Goal: Task Accomplishment & Management: Use online tool/utility

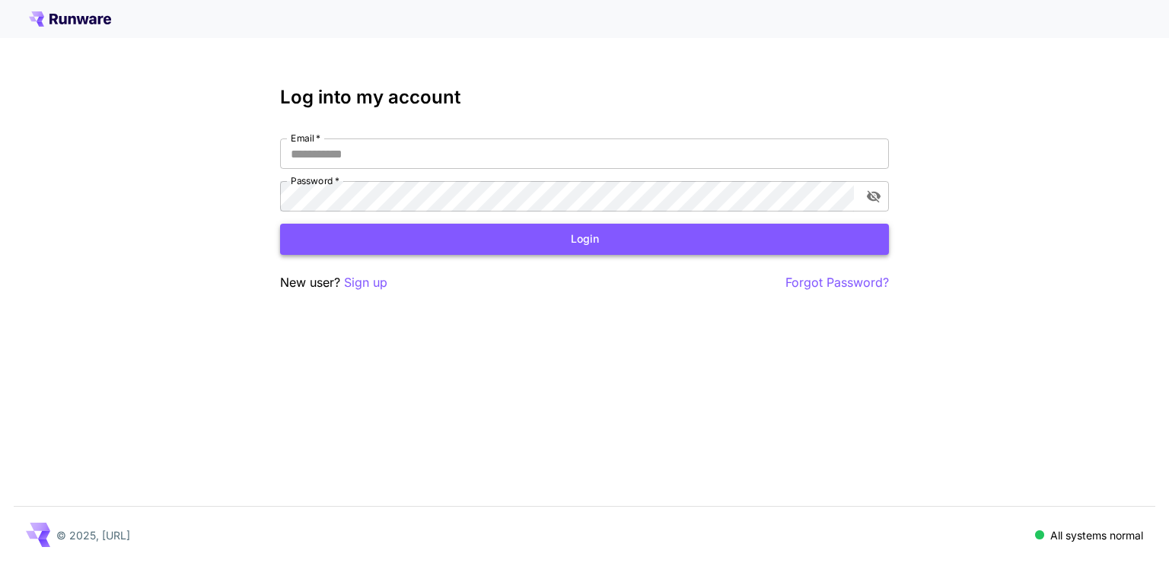
type input "**********"
click at [508, 231] on button "Login" at bounding box center [584, 239] width 609 height 31
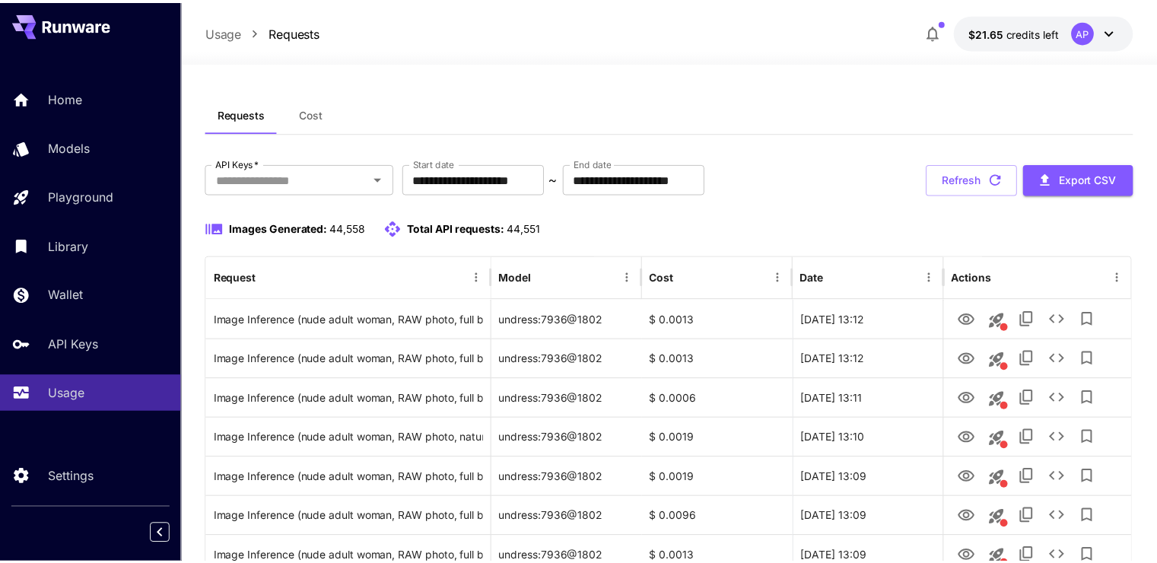
scroll to position [76, 0]
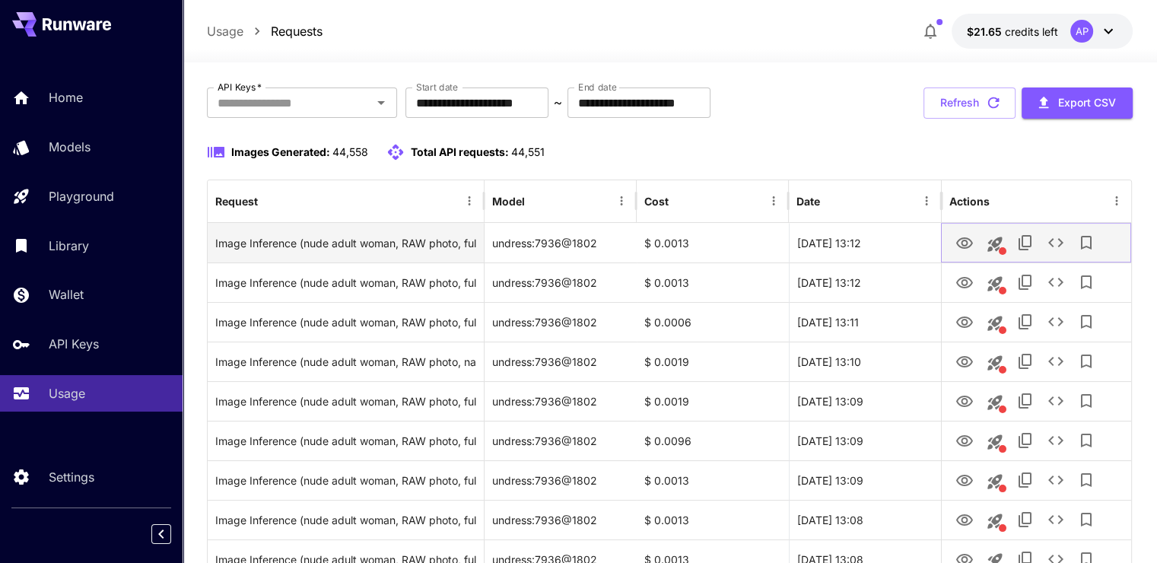
click at [970, 244] on icon "View Image" at bounding box center [964, 242] width 17 height 11
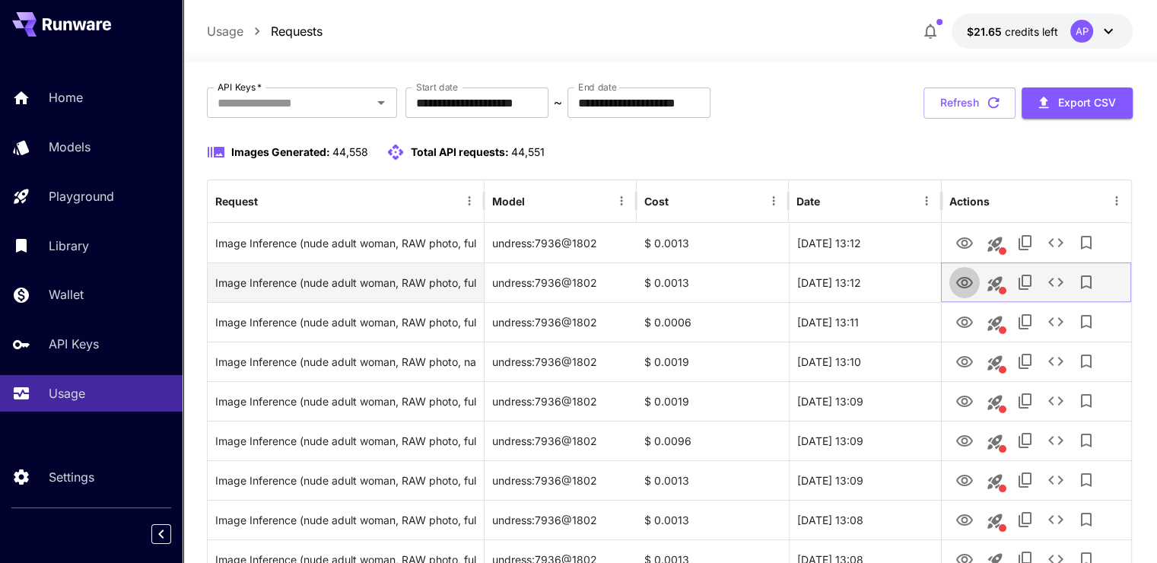
click at [965, 287] on icon "View Image" at bounding box center [964, 282] width 17 height 11
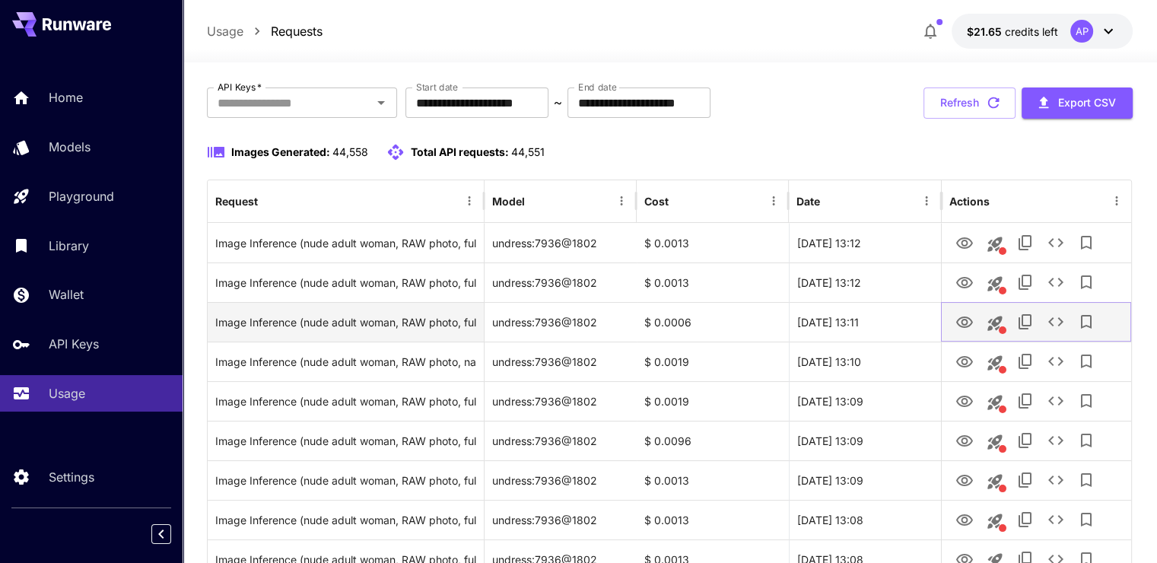
click at [970, 319] on icon "View Image" at bounding box center [964, 321] width 17 height 11
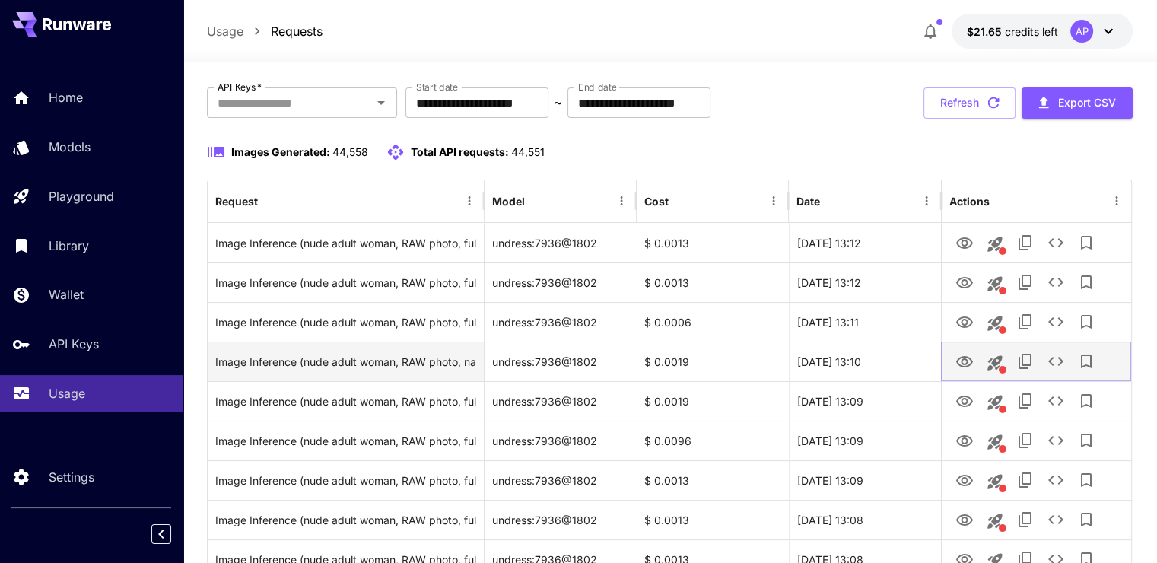
click at [953, 358] on button "View Image" at bounding box center [964, 360] width 30 height 31
click at [969, 364] on icon "View Image" at bounding box center [965, 362] width 18 height 18
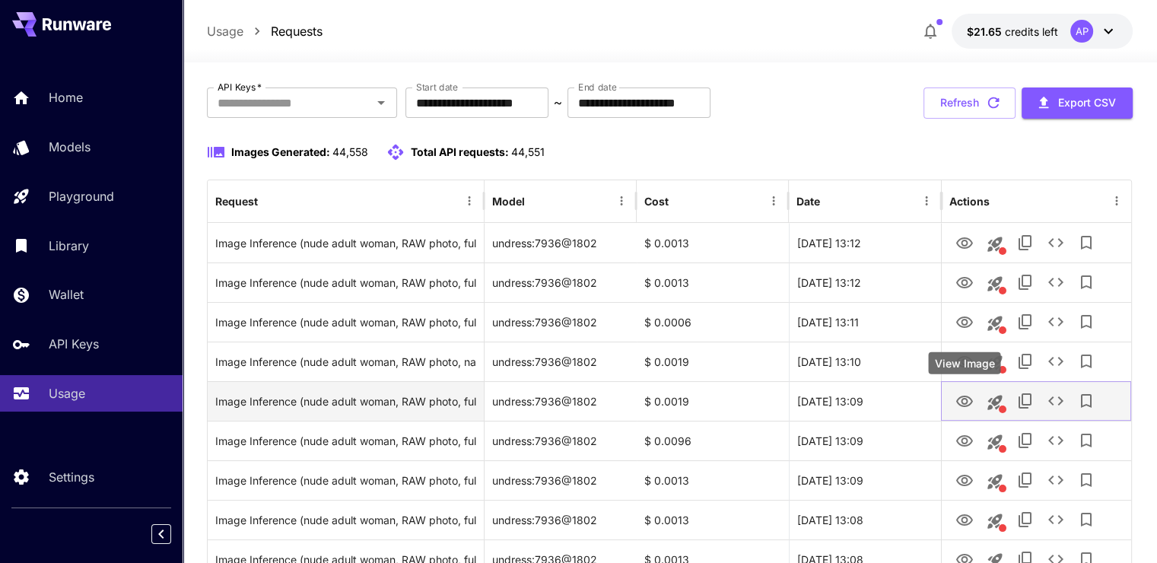
click at [962, 396] on icon "View Image" at bounding box center [964, 401] width 17 height 11
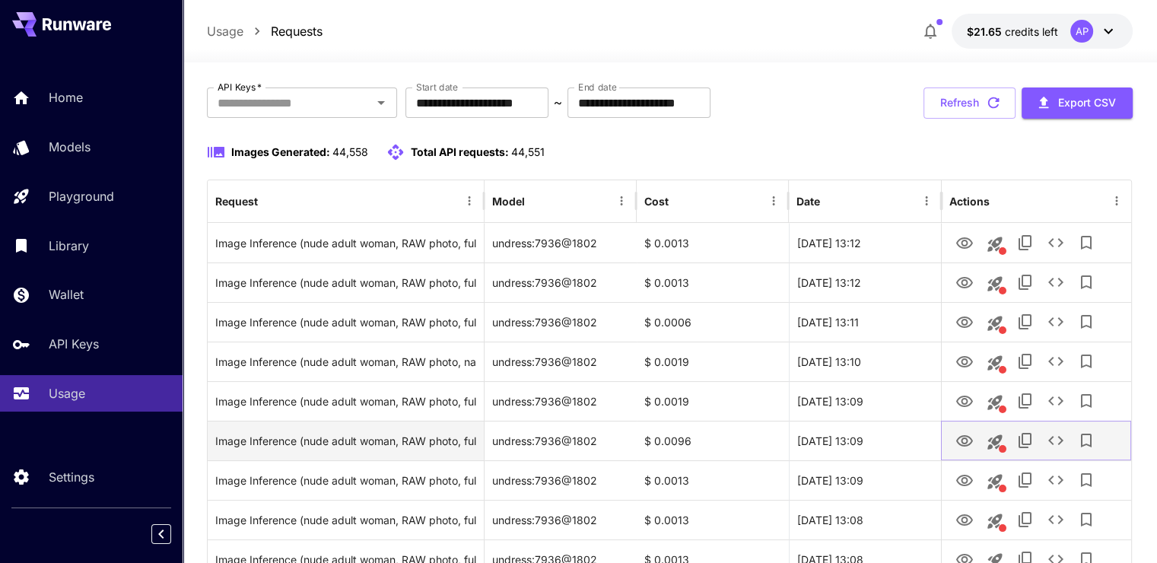
click at [962, 432] on icon "View Image" at bounding box center [965, 441] width 18 height 18
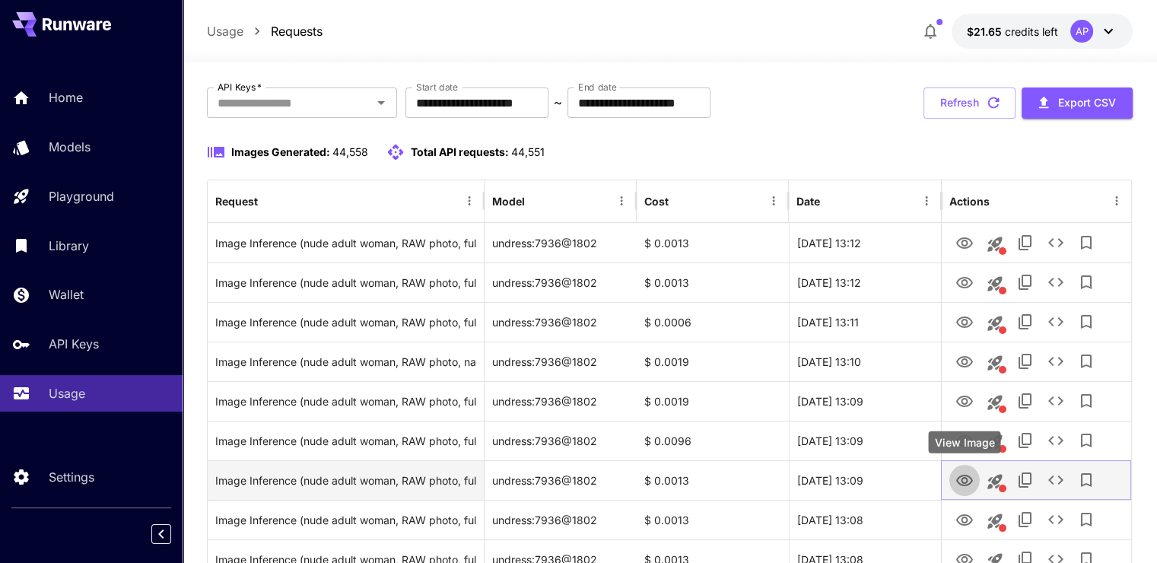
click at [953, 481] on button "View Image" at bounding box center [964, 479] width 30 height 31
click at [962, 485] on icon "View Image" at bounding box center [965, 481] width 18 height 18
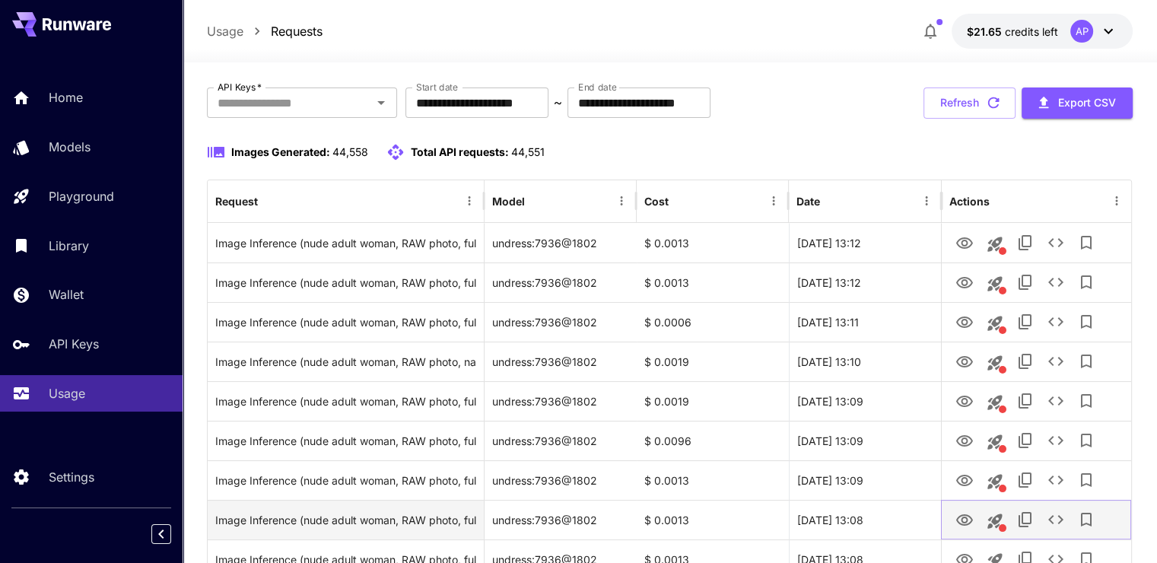
click at [951, 523] on button "View Image" at bounding box center [964, 519] width 30 height 31
click at [965, 521] on icon "View Image" at bounding box center [964, 519] width 17 height 11
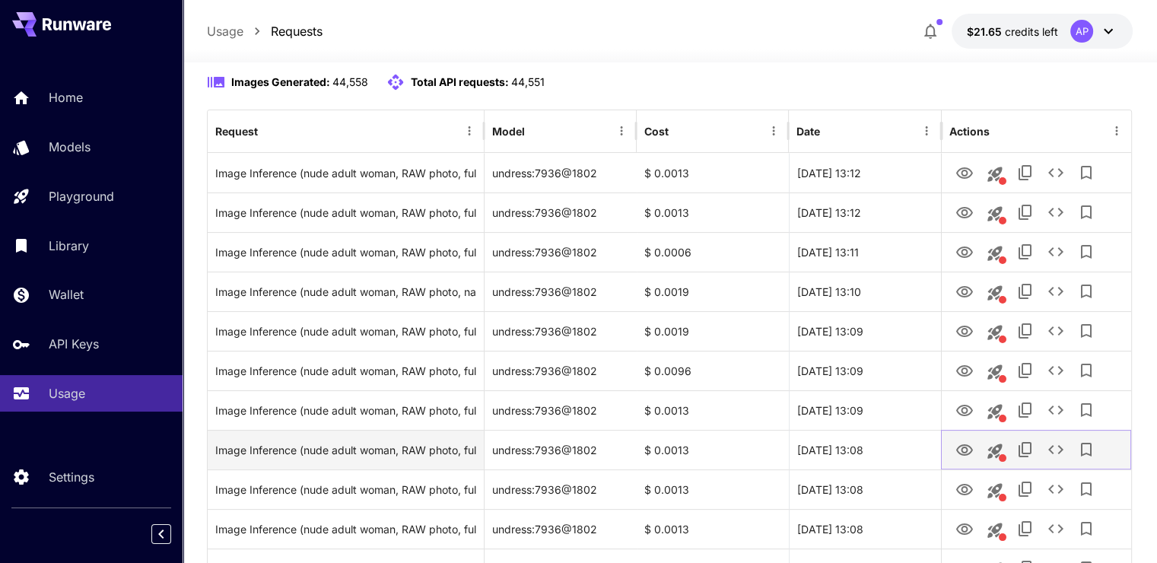
scroll to position [152, 0]
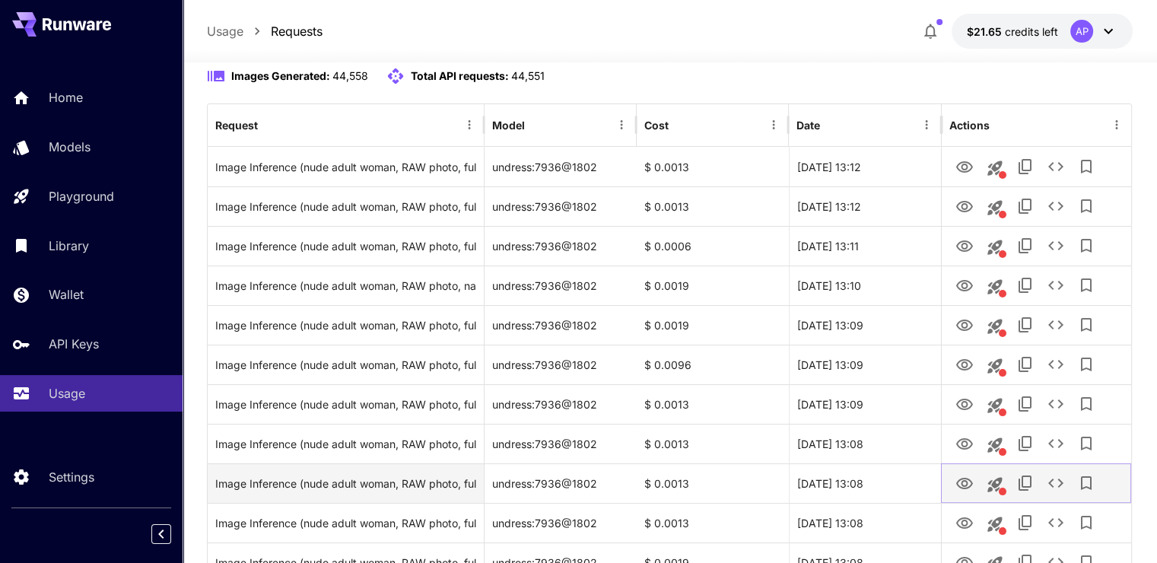
click at [967, 483] on icon "View Image" at bounding box center [964, 483] width 17 height 11
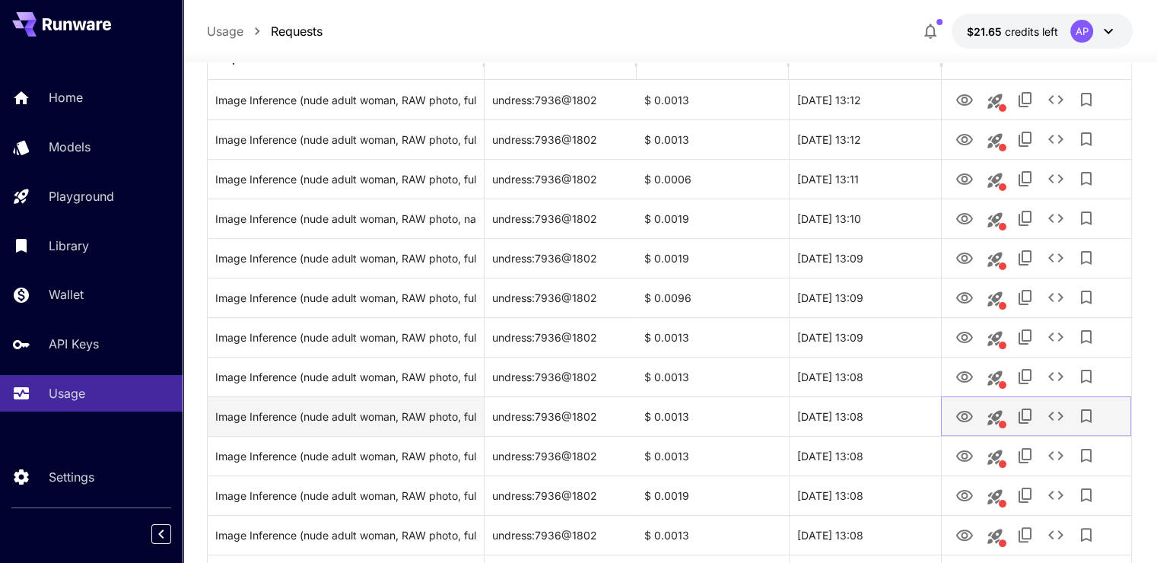
scroll to position [228, 0]
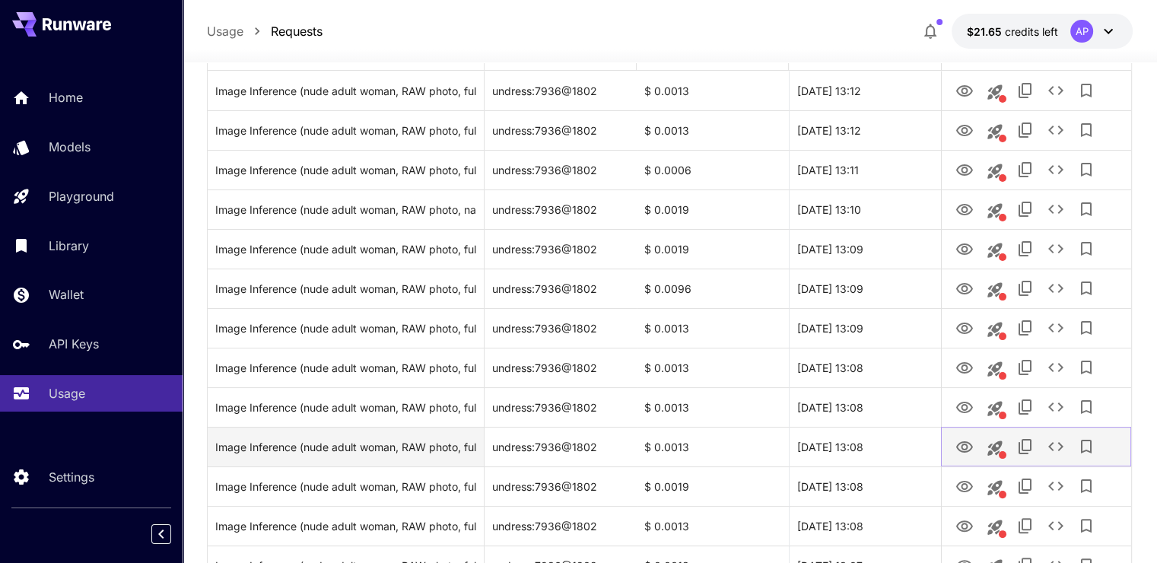
click at [959, 444] on icon "View Image" at bounding box center [965, 447] width 18 height 18
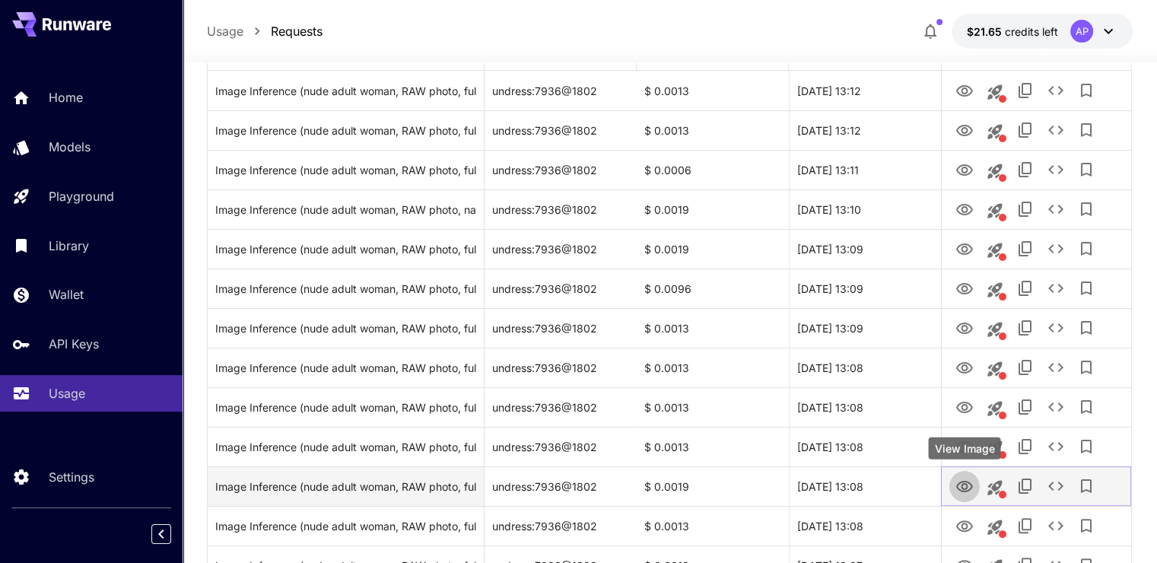
click at [968, 478] on icon "View Image" at bounding box center [965, 487] width 18 height 18
